Goal: Check status: Check status

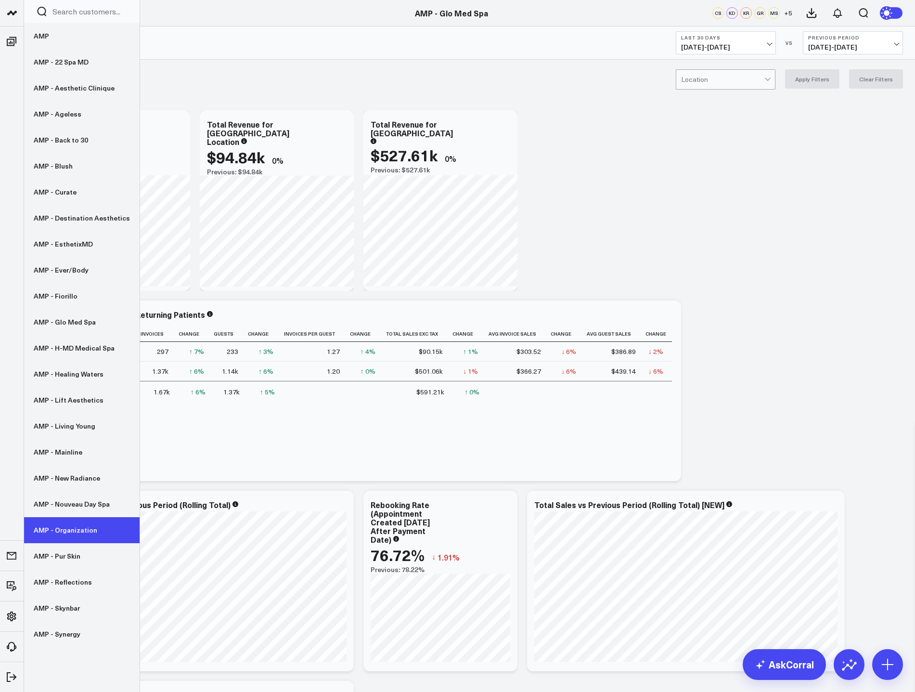
click at [78, 531] on link "AMP - Organization" at bounding box center [82, 530] width 116 height 26
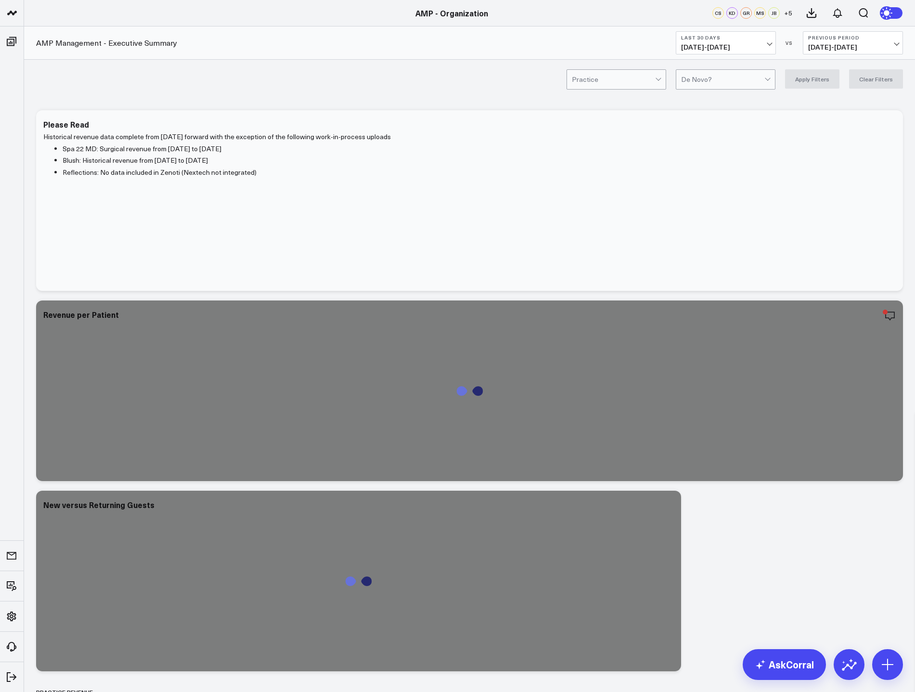
click at [731, 48] on span "[DATE] - [DATE]" at bounding box center [726, 47] width 90 height 8
click at [712, 250] on link "MTD" at bounding box center [725, 251] width 99 height 18
click at [853, 43] on span "[DATE] - [DATE]" at bounding box center [853, 47] width 90 height 8
click at [838, 102] on link "YoY" at bounding box center [853, 101] width 99 height 18
